Goal: Check status: Check status

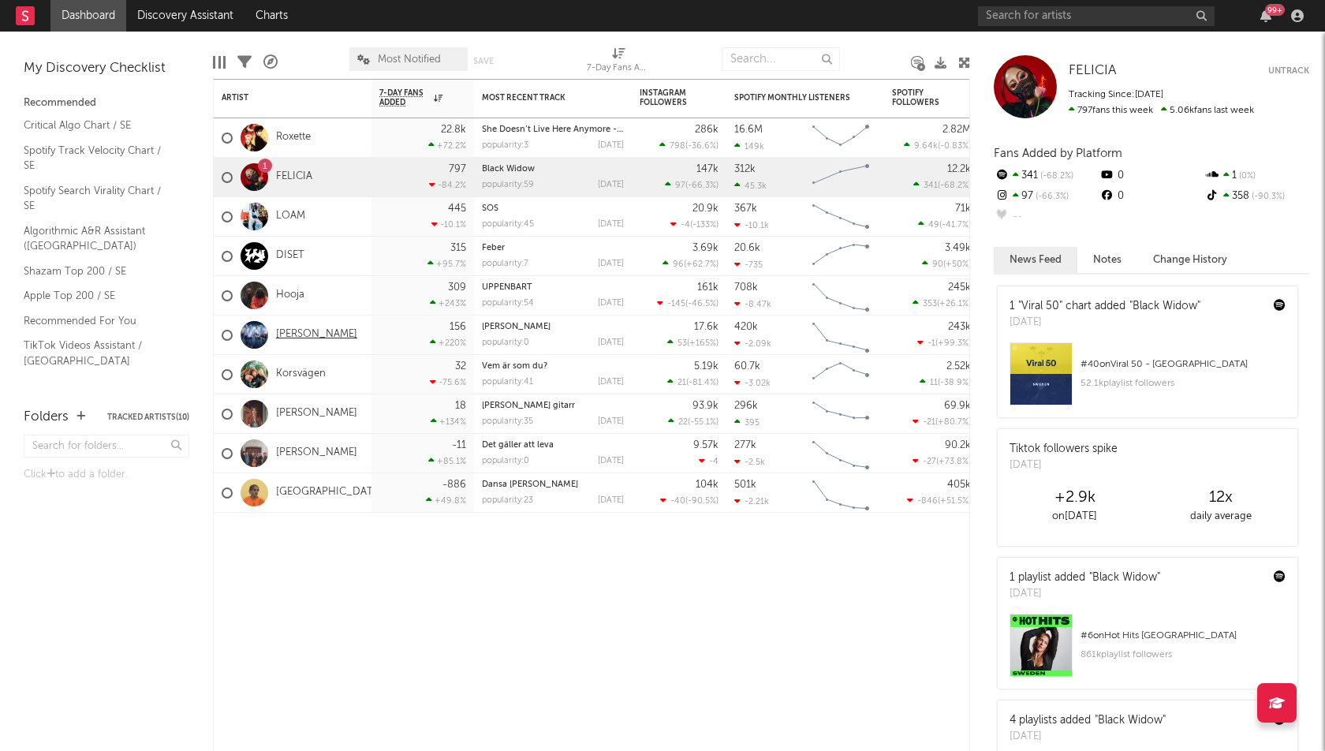
click at [317, 335] on link "[PERSON_NAME]" at bounding box center [316, 334] width 81 height 13
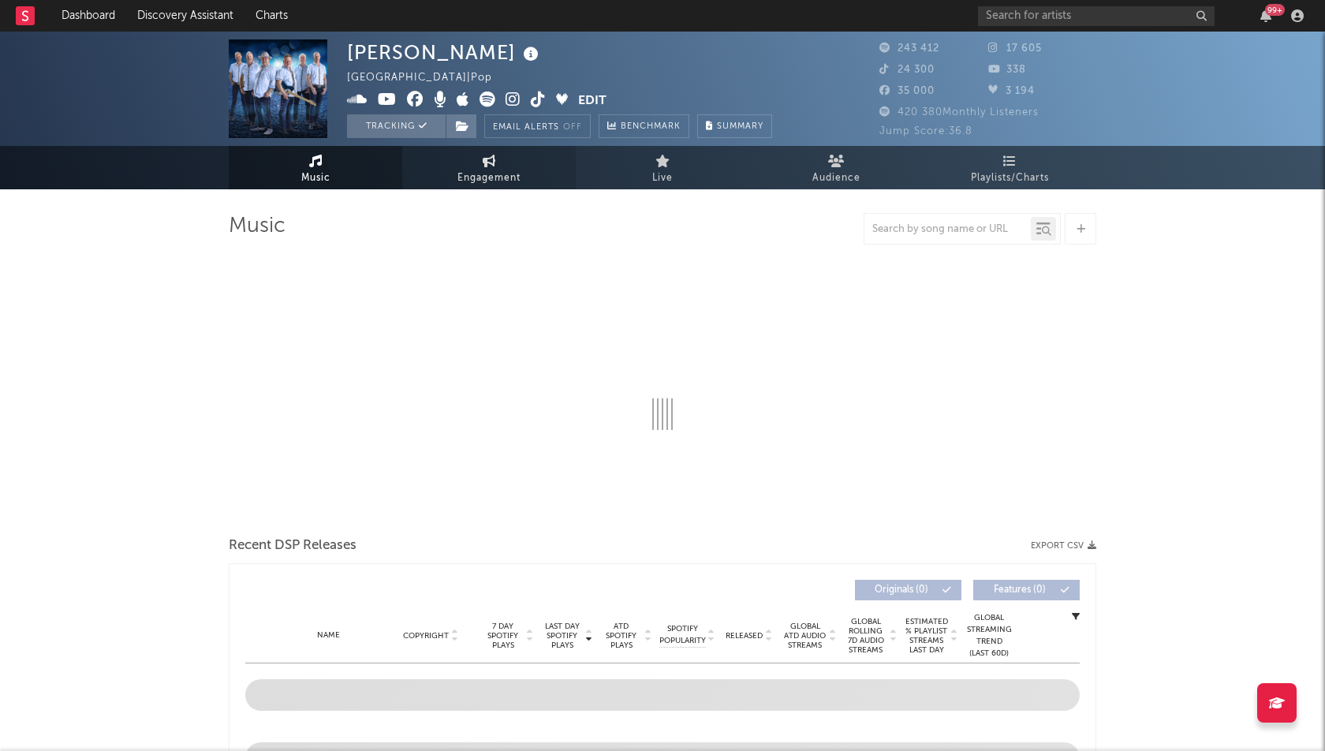
click at [476, 172] on span "Engagement" at bounding box center [488, 178] width 63 height 19
select select "1w"
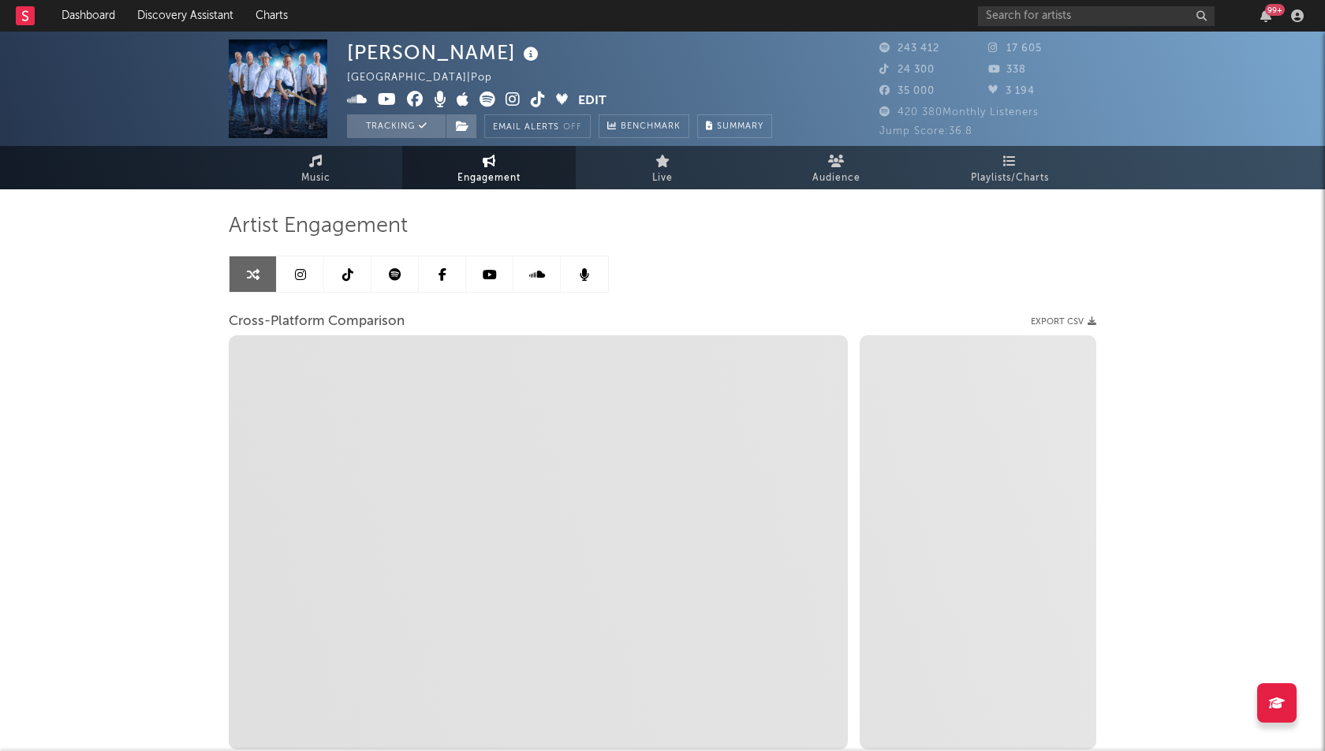
select select "1m"
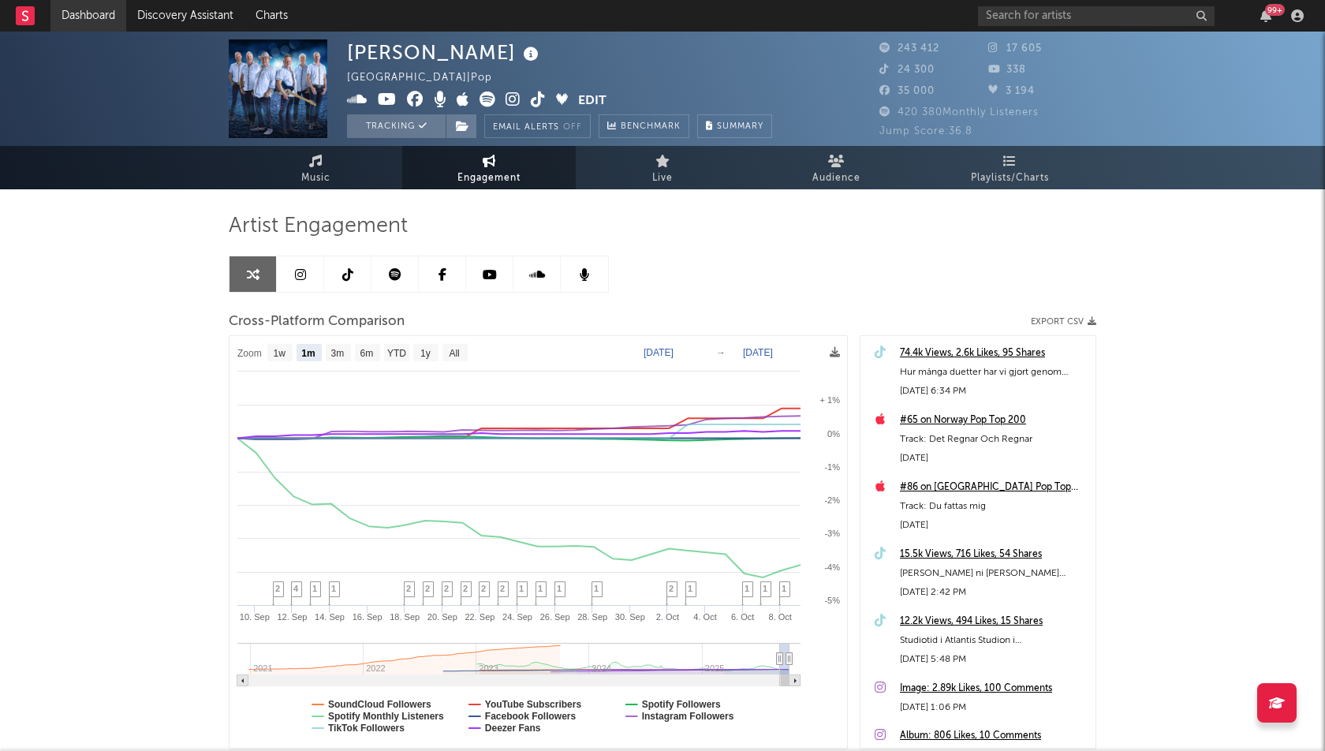
click at [88, 15] on link "Dashboard" at bounding box center [88, 16] width 76 height 32
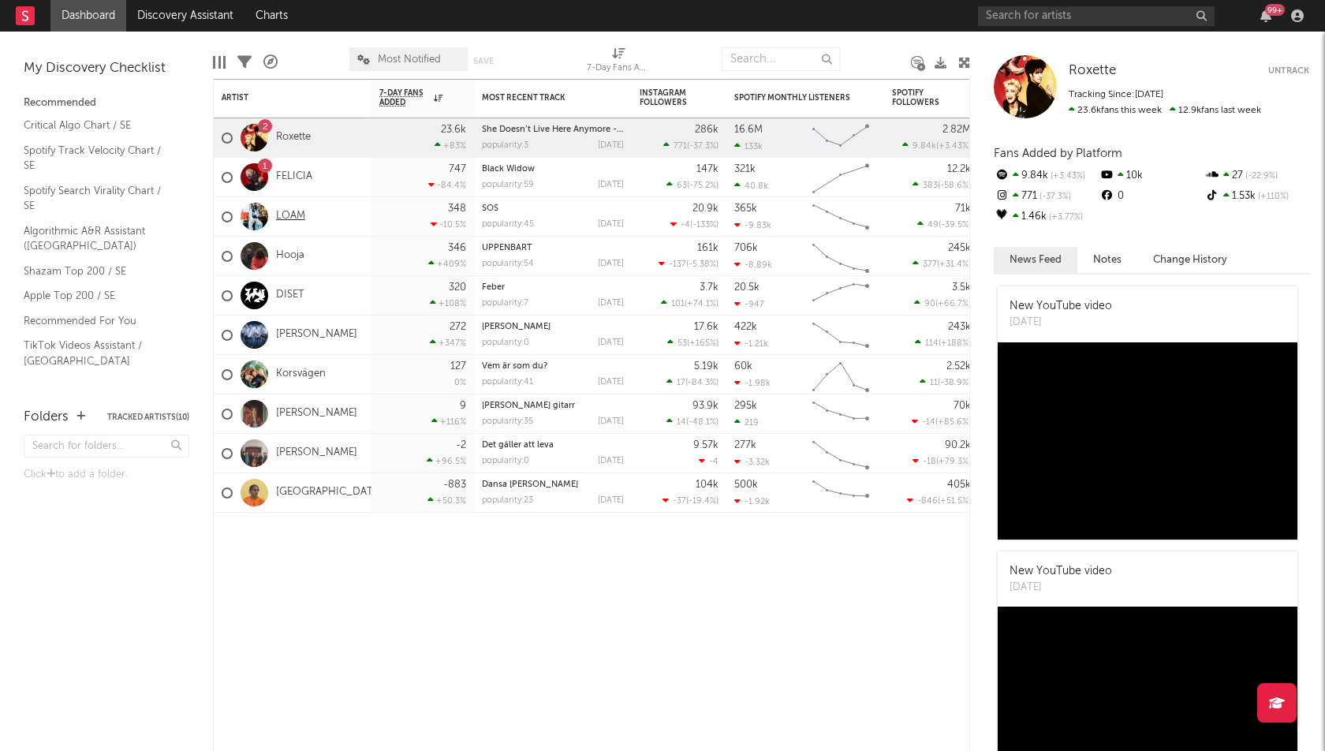
click at [287, 211] on link "LOAM" at bounding box center [290, 216] width 29 height 13
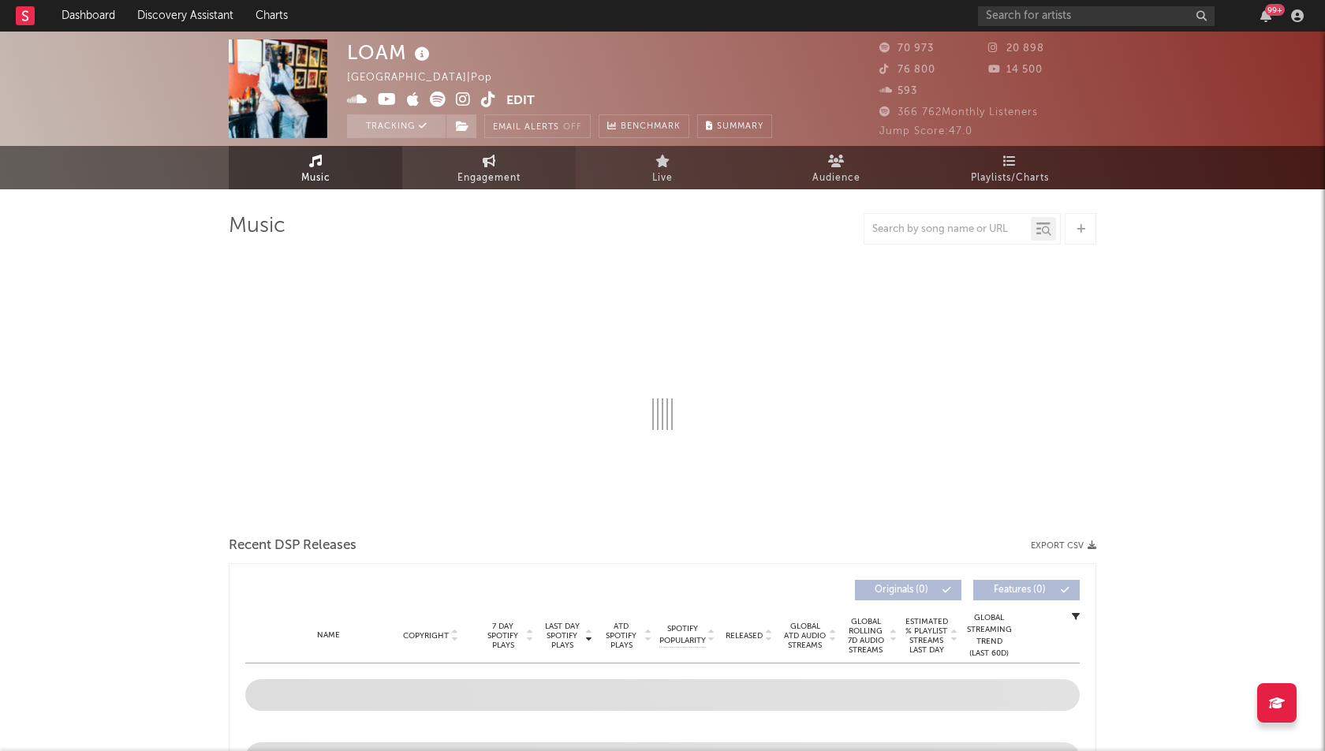
click at [500, 148] on link "Engagement" at bounding box center [488, 167] width 173 height 43
select select "1w"
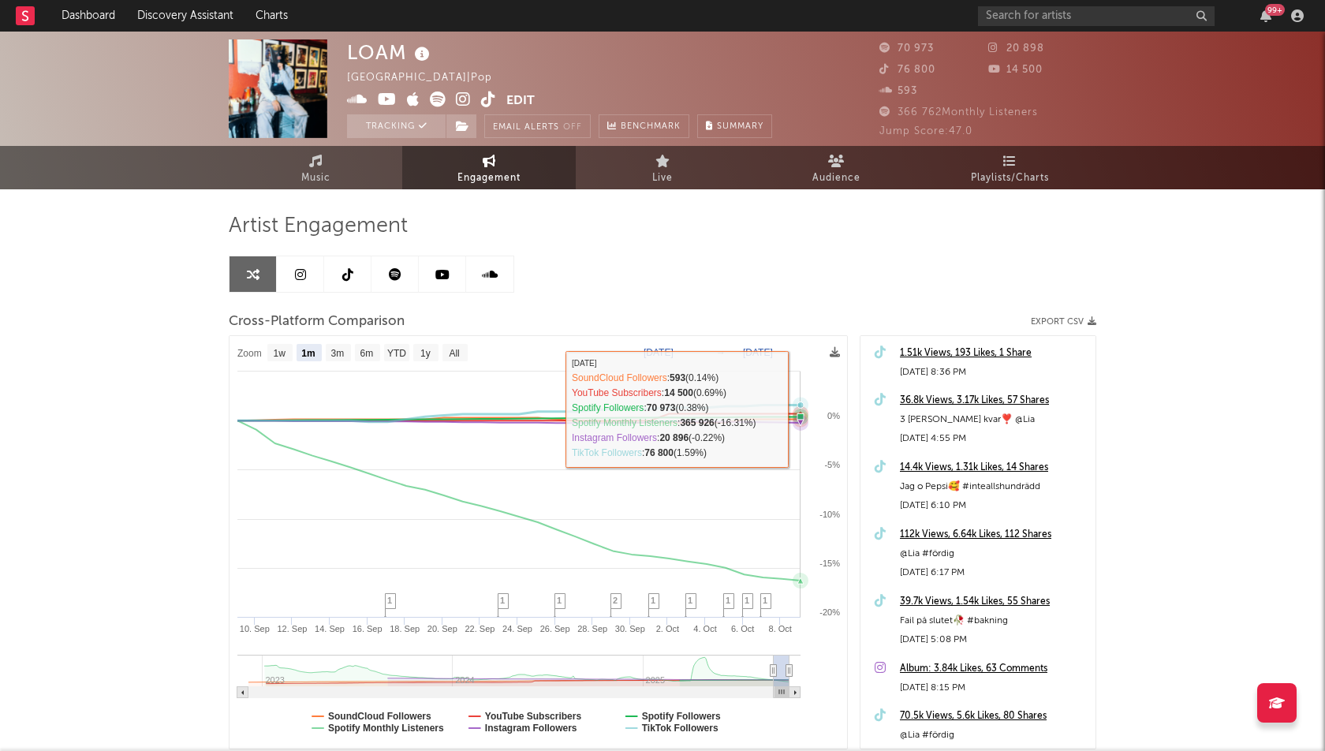
click at [796, 405] on icon at bounding box center [801, 405] width 16 height 16
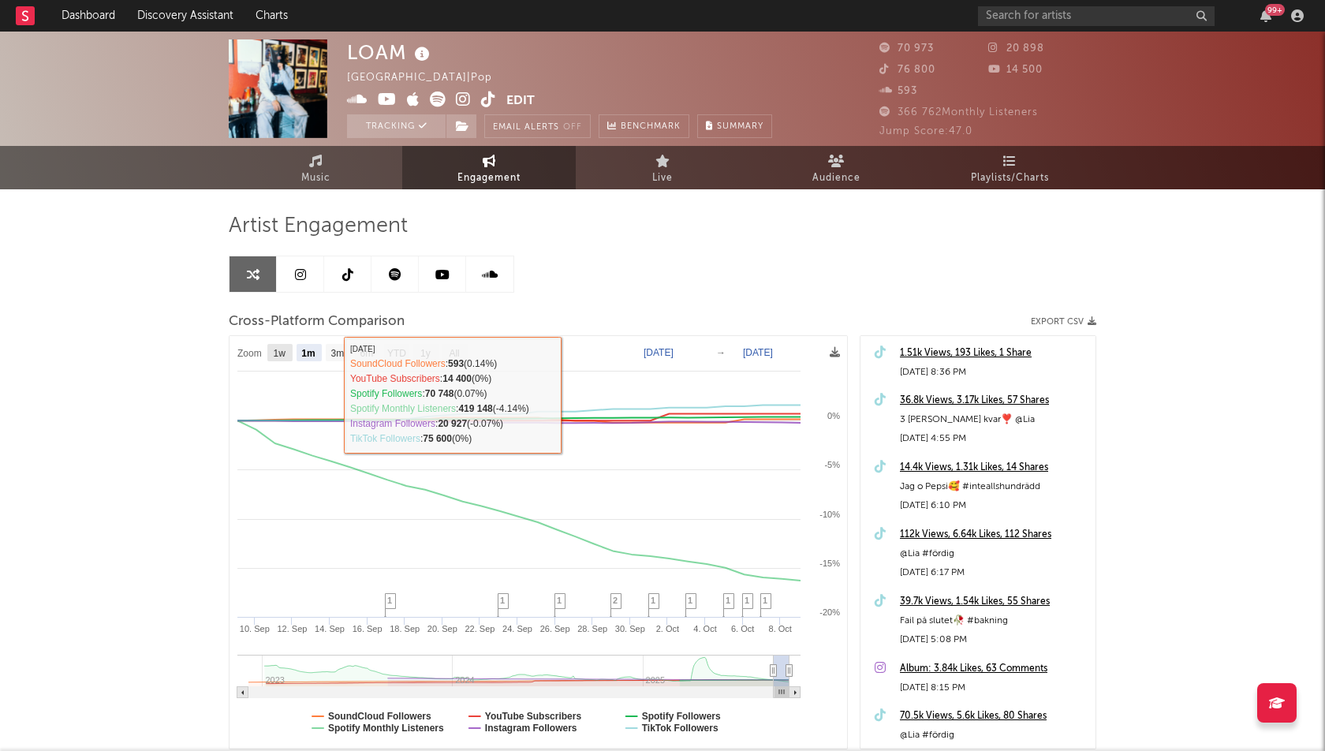
click at [285, 351] on text "1w" at bounding box center [280, 353] width 13 height 11
select select "1w"
type input "[DATE]"
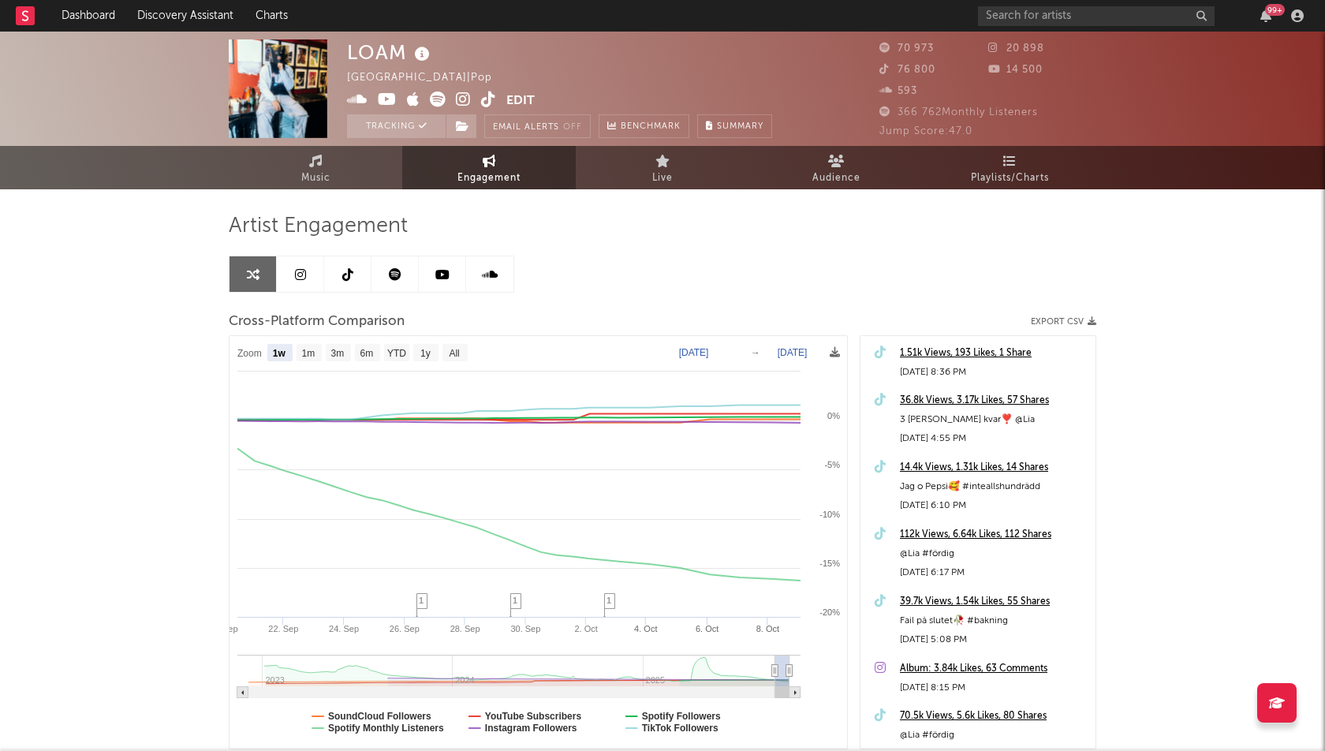
select select "1w"
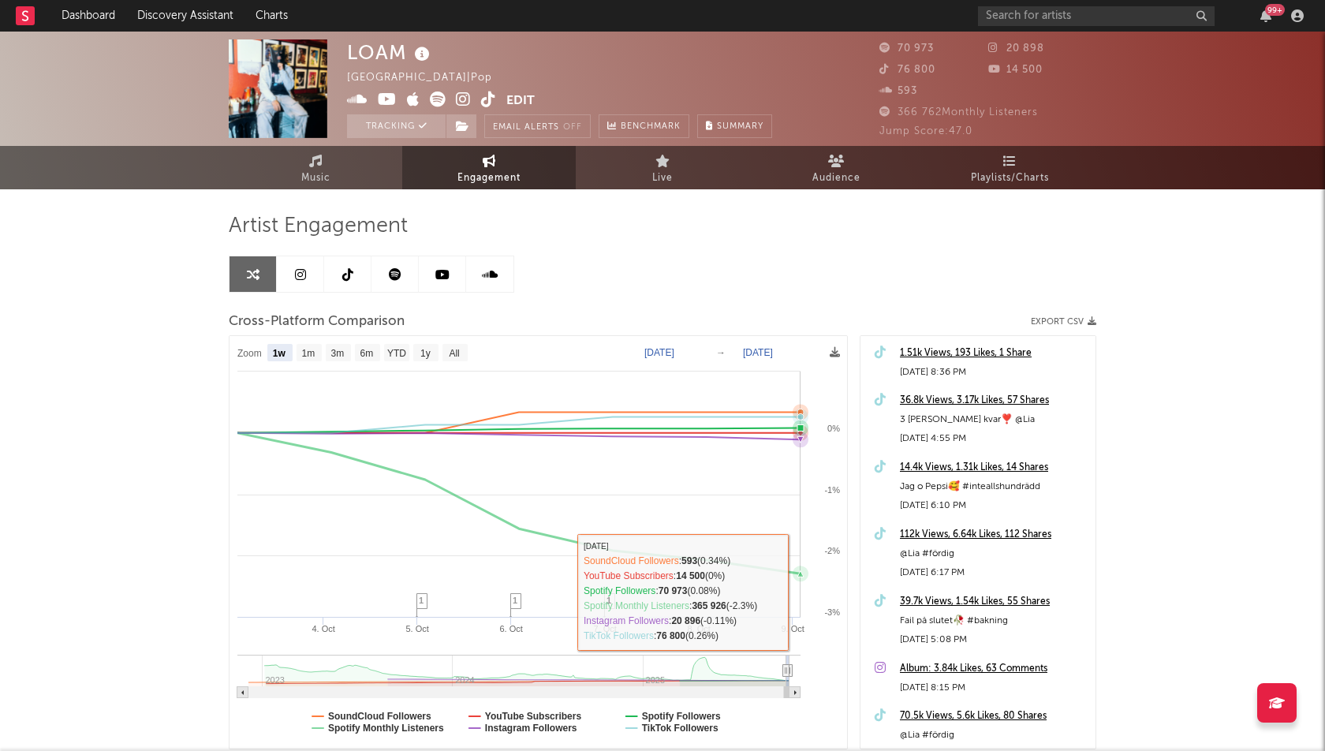
click at [760, 560] on icon at bounding box center [472, 493] width 657 height 162
